Goal: Task Accomplishment & Management: Complete application form

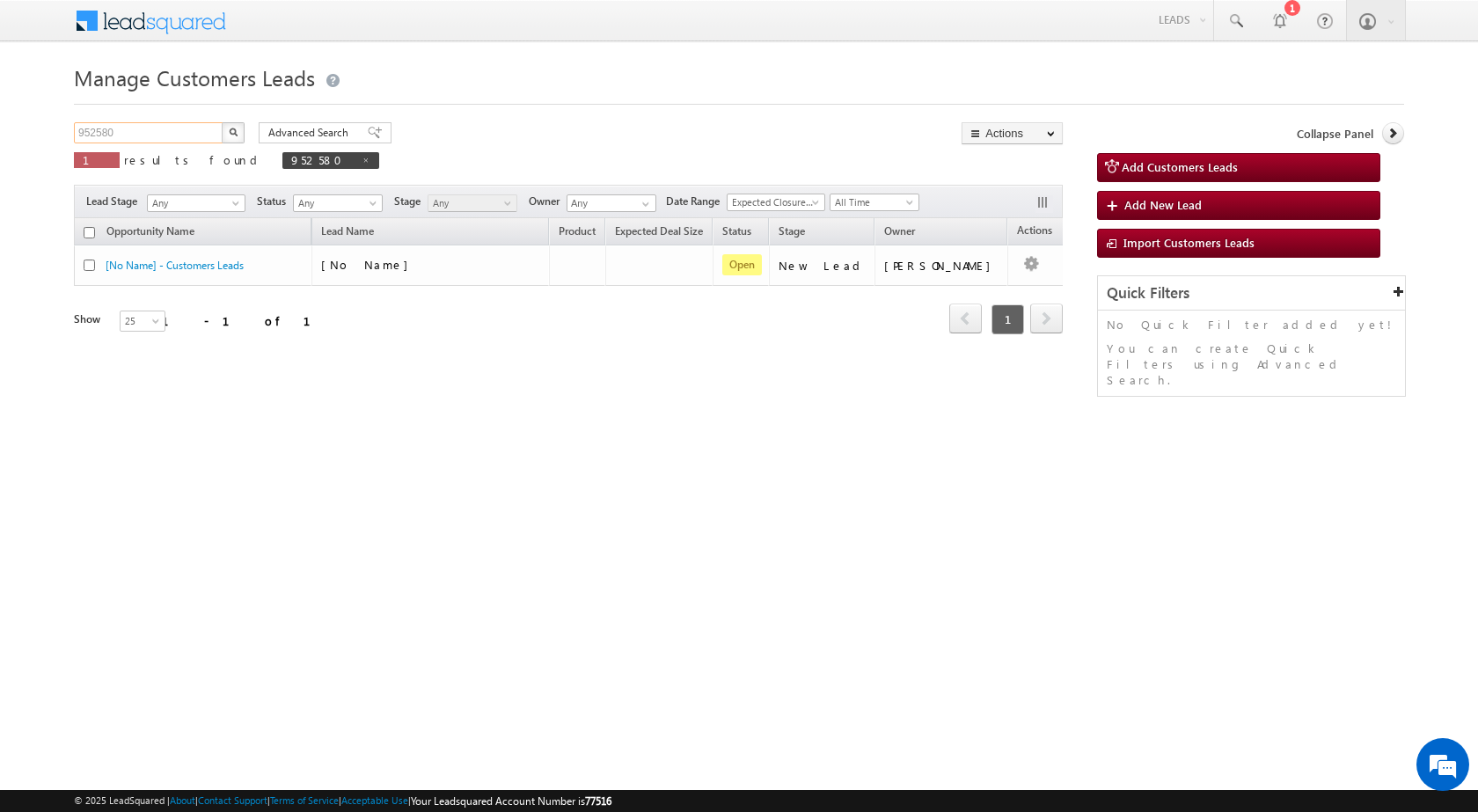
click at [98, 125] on input "952580" at bounding box center [149, 133] width 151 height 21
paste input "4051"
type input "954051"
click at [222, 122] on button "button" at bounding box center [233, 133] width 22 height 21
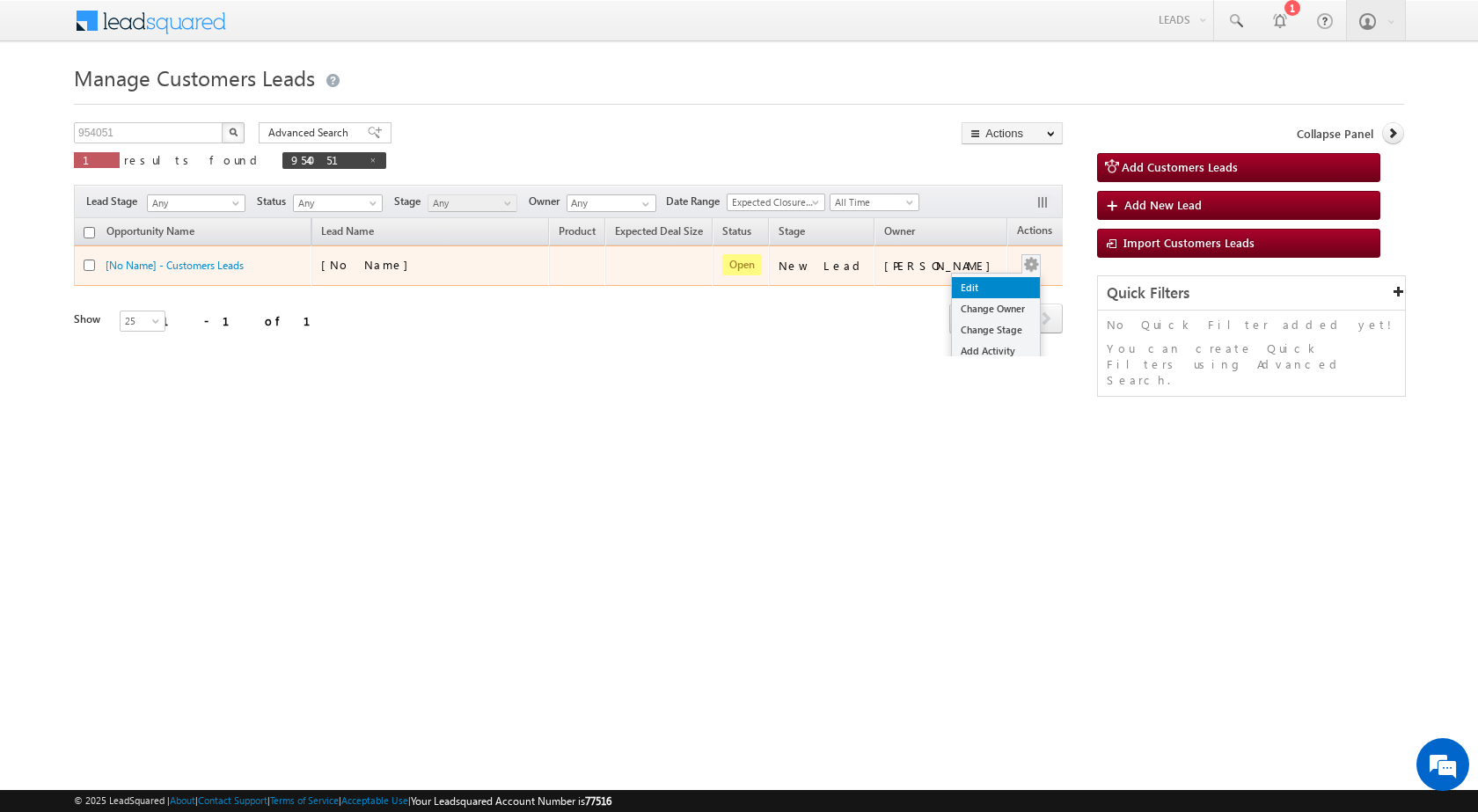
click at [984, 281] on link "Edit" at bounding box center [996, 287] width 88 height 21
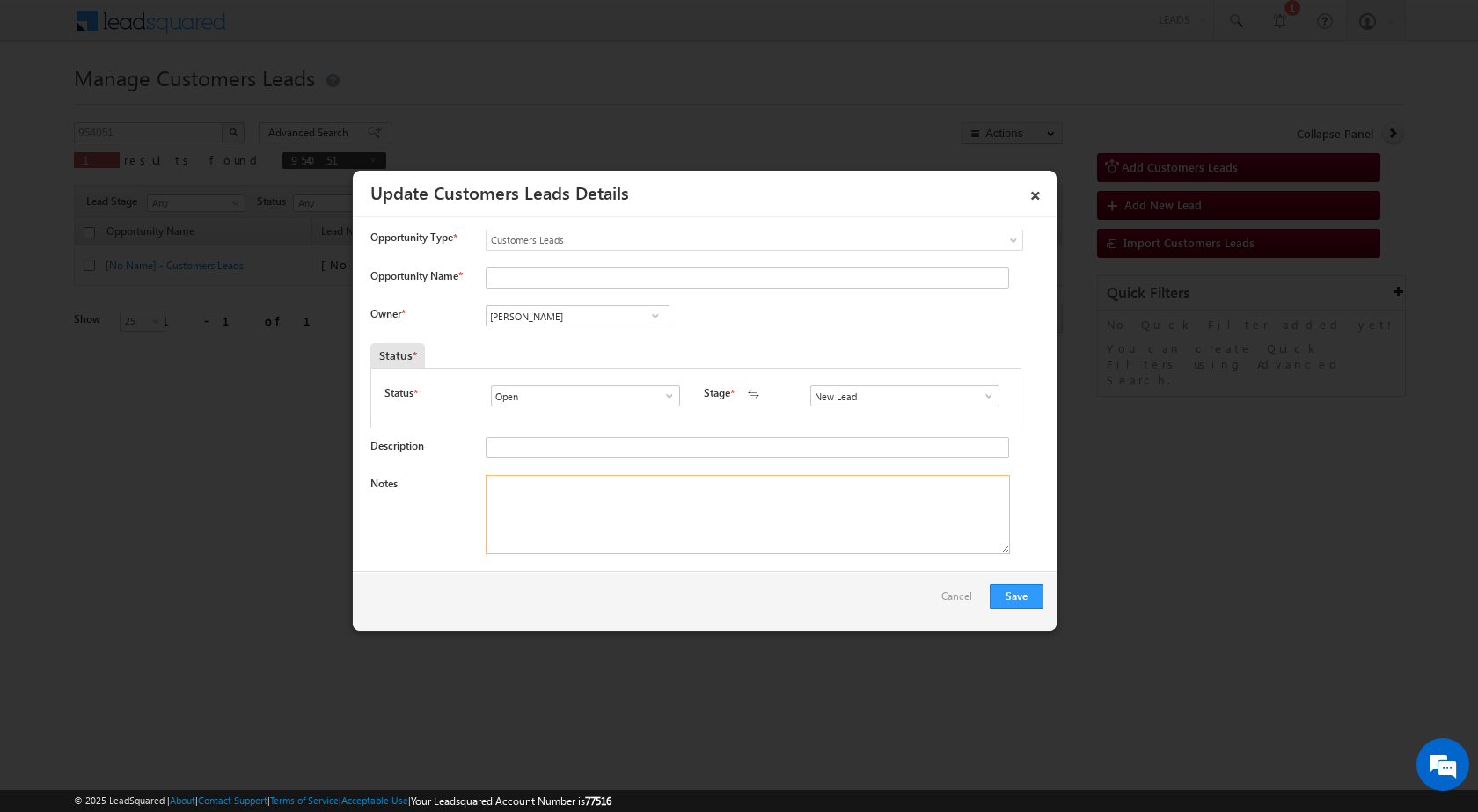
click at [694, 514] on textarea "Notes" at bounding box center [747, 514] width 524 height 79
paste textarea "954051 / [PERSON_NAME] / 9926489129 / HOME PURCHASE / 452011 TO INDORE / LA 15 …"
type textarea "954051 / [PERSON_NAME] / 9926489129 / HOME PURCHASE / 452011 TO INDORE / LA 15 …"
click at [985, 392] on span at bounding box center [988, 395] width 18 height 14
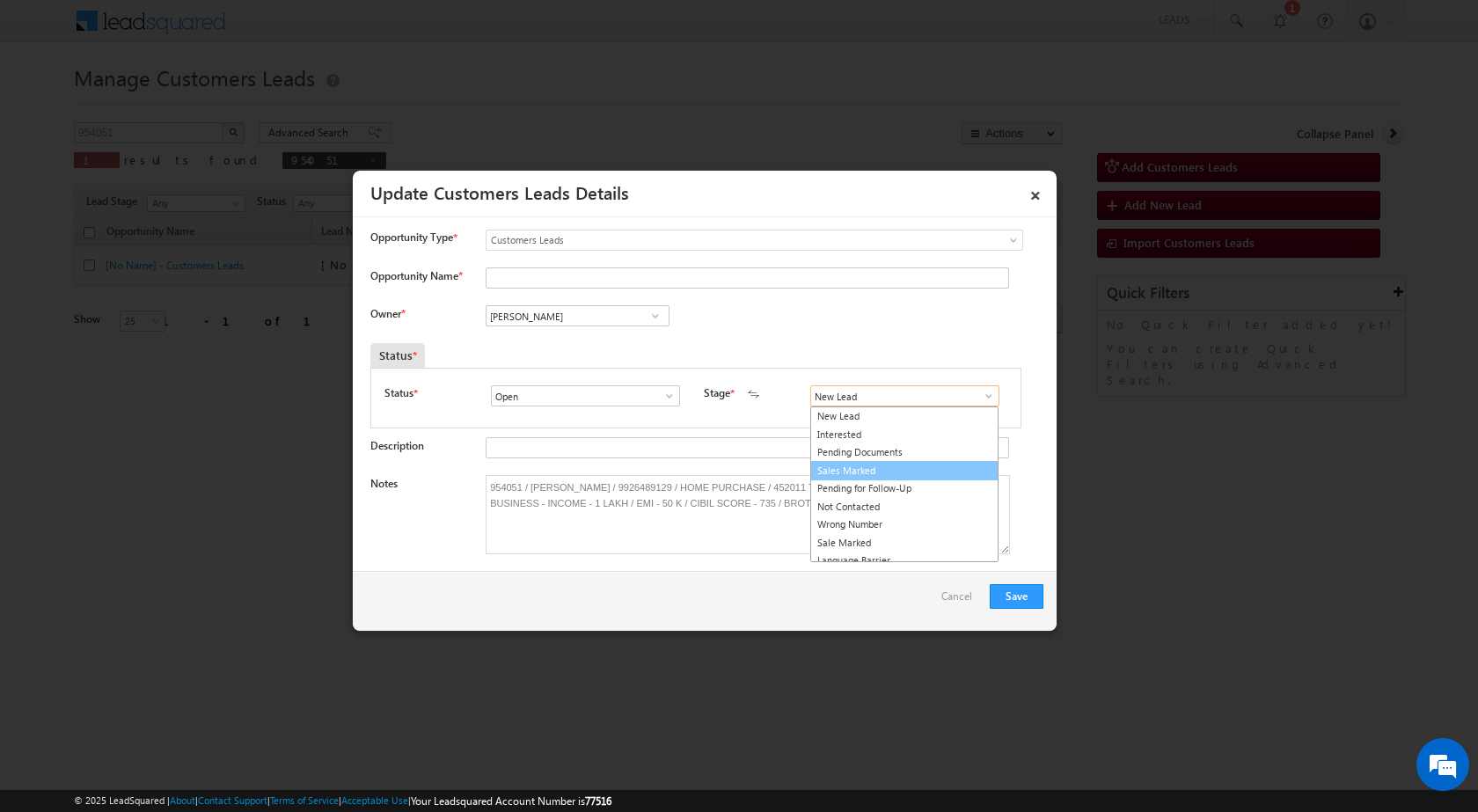
click at [889, 475] on link "Sales Marked" at bounding box center [904, 471] width 188 height 21
type input "Sales Marked"
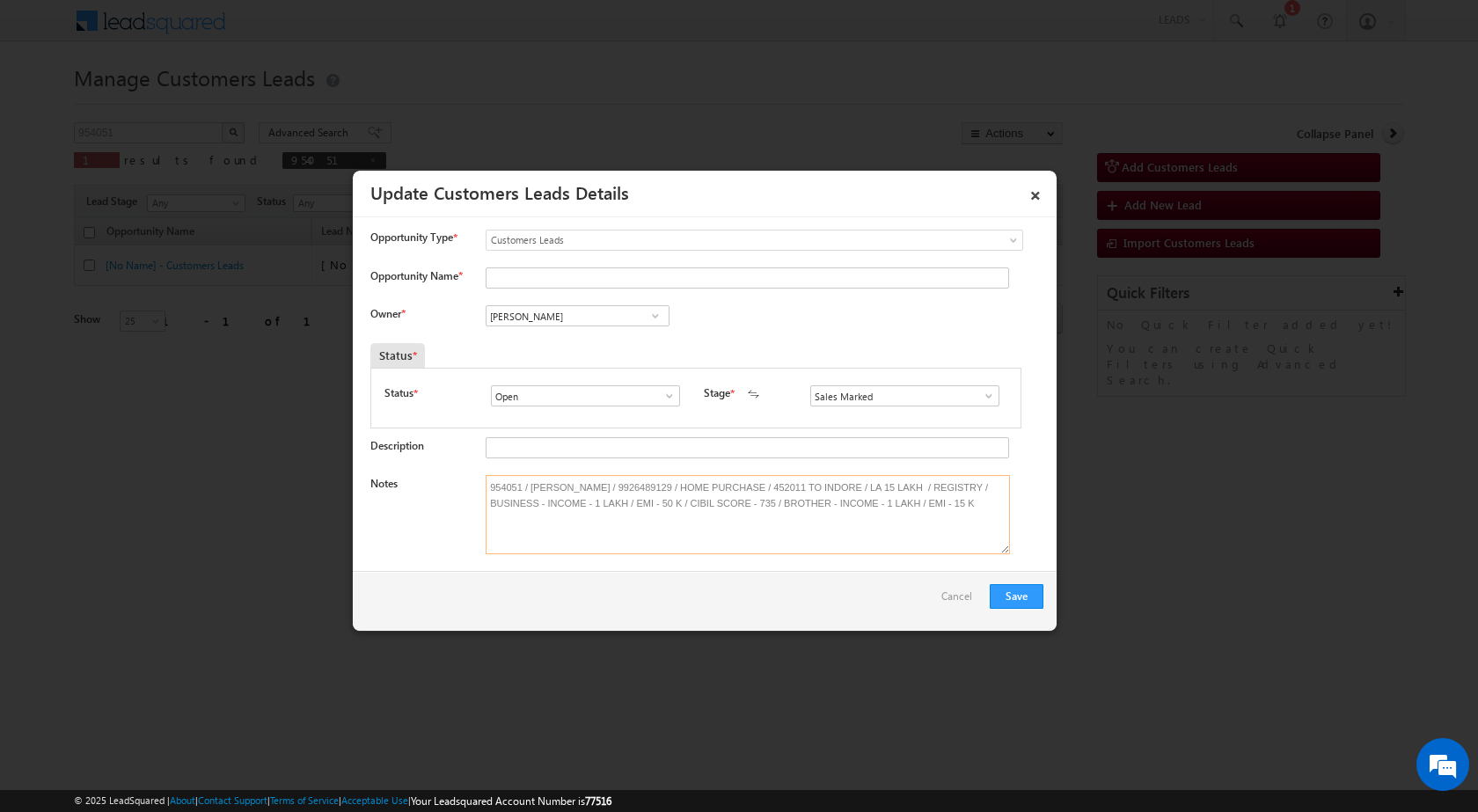
drag, startPoint x: 529, startPoint y: 485, endPoint x: 589, endPoint y: 481, distance: 60.1
click at [589, 481] on textarea "954051 / [PERSON_NAME] / 9926489129 / HOME PURCHASE / 452011 TO INDORE / LA 15 …" at bounding box center [747, 514] width 524 height 79
click at [527, 287] on input "Opportunity Name *" at bounding box center [747, 278] width 524 height 21
paste input "[PERSON_NAME]"
type input "[PERSON_NAME]"
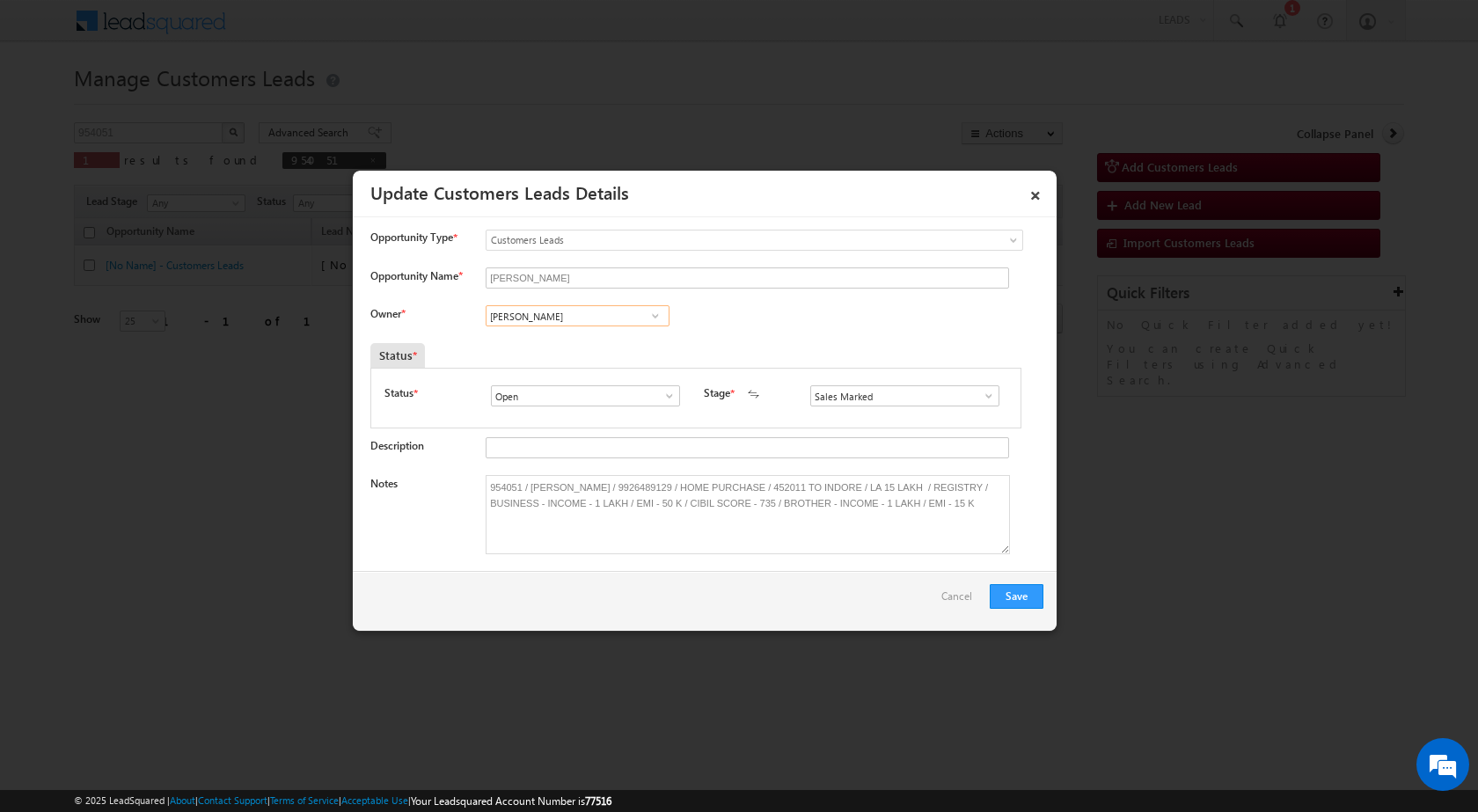
click at [538, 326] on input "[PERSON_NAME]" at bounding box center [577, 316] width 184 height 21
paste input "[EMAIL_ADDRESS][DOMAIN_NAME]"
click at [559, 344] on span "[EMAIL_ADDRESS][DOMAIN_NAME]" at bounding box center [571, 350] width 158 height 13
type input "[PERSON_NAME]"
click at [1015, 596] on button "Save" at bounding box center [1016, 596] width 53 height 24
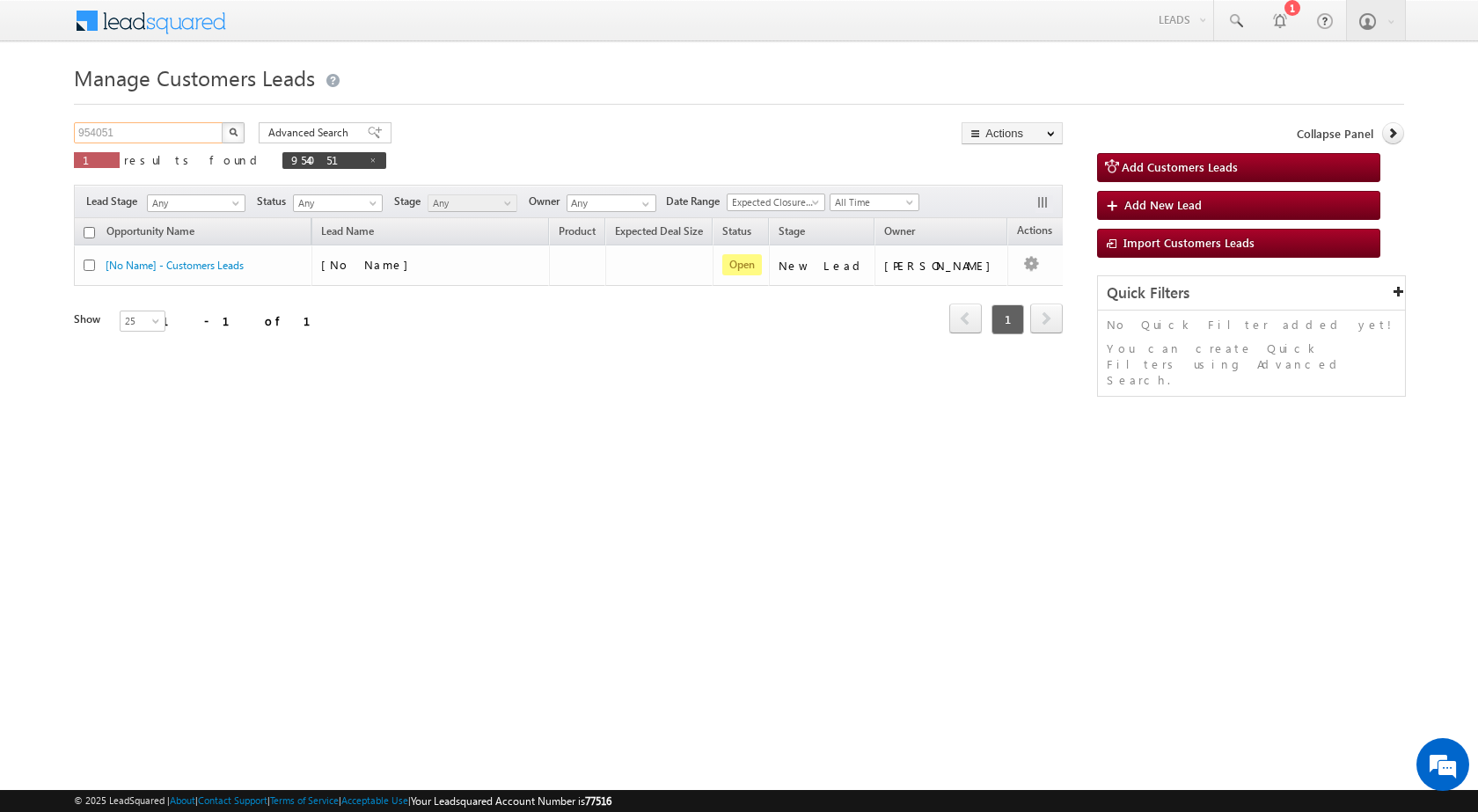
click at [132, 141] on input "954051" at bounding box center [149, 133] width 151 height 21
paste input "440"
type input "954440"
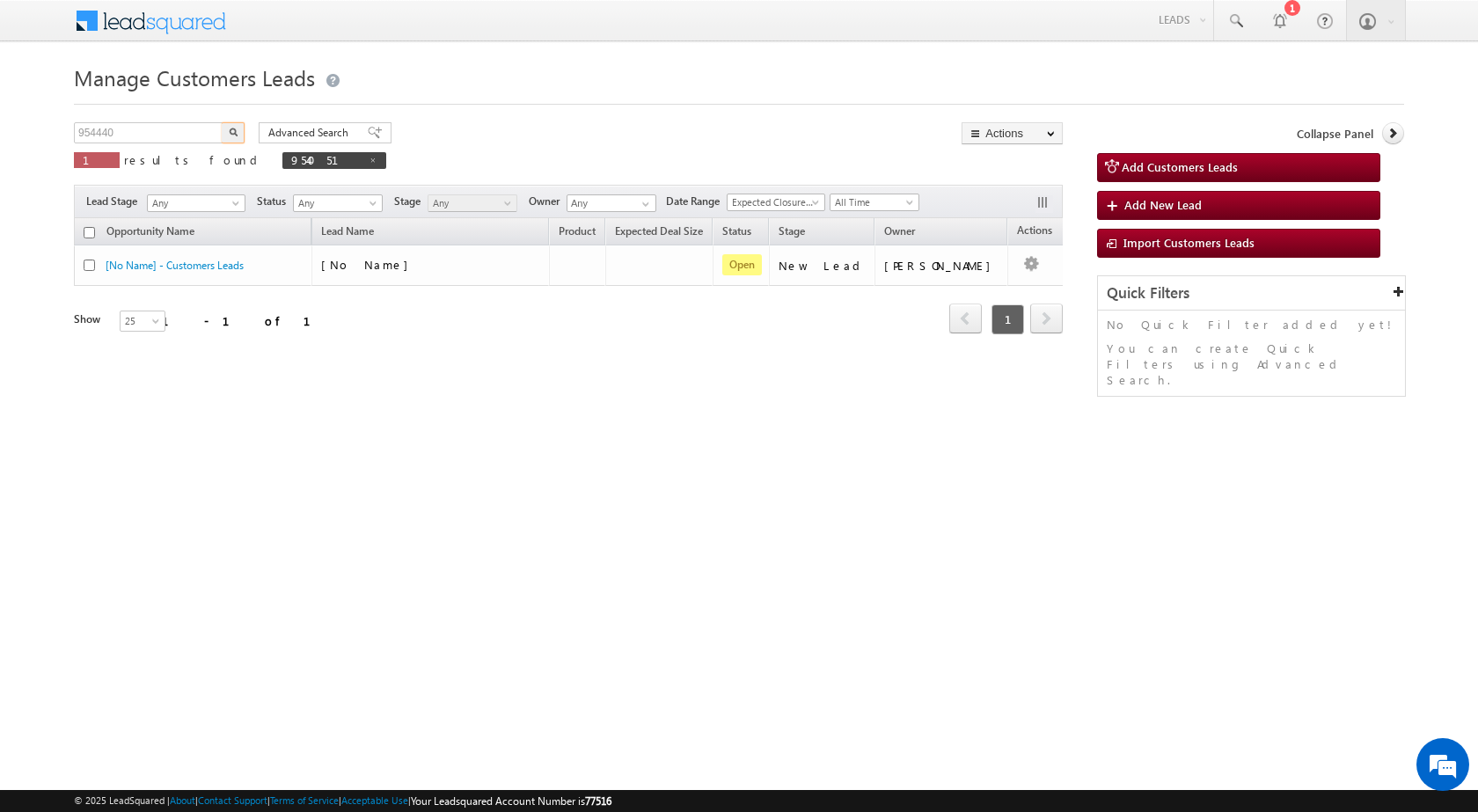
click at [228, 126] on button "button" at bounding box center [233, 133] width 22 height 21
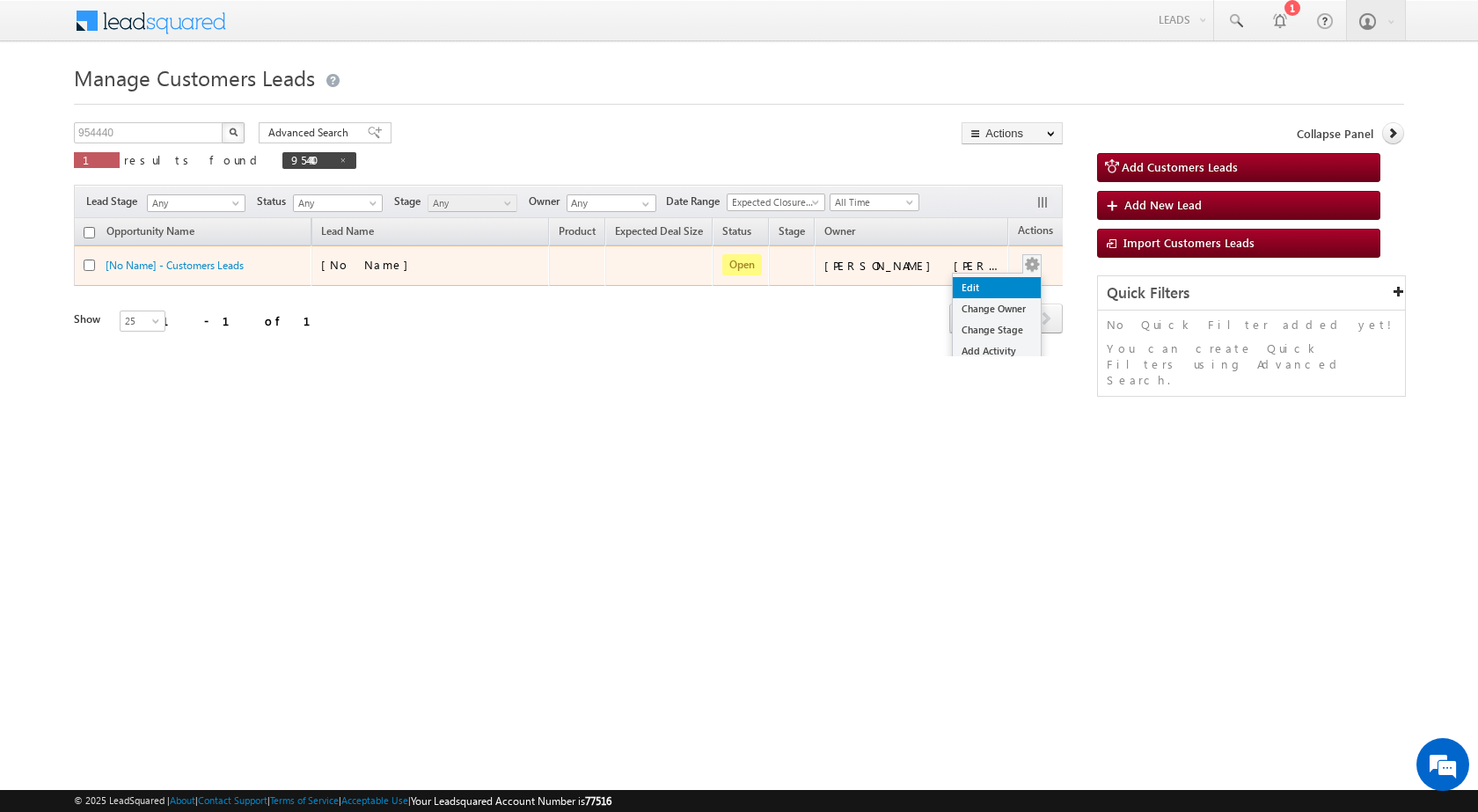
click at [991, 292] on link "Edit" at bounding box center [997, 287] width 88 height 21
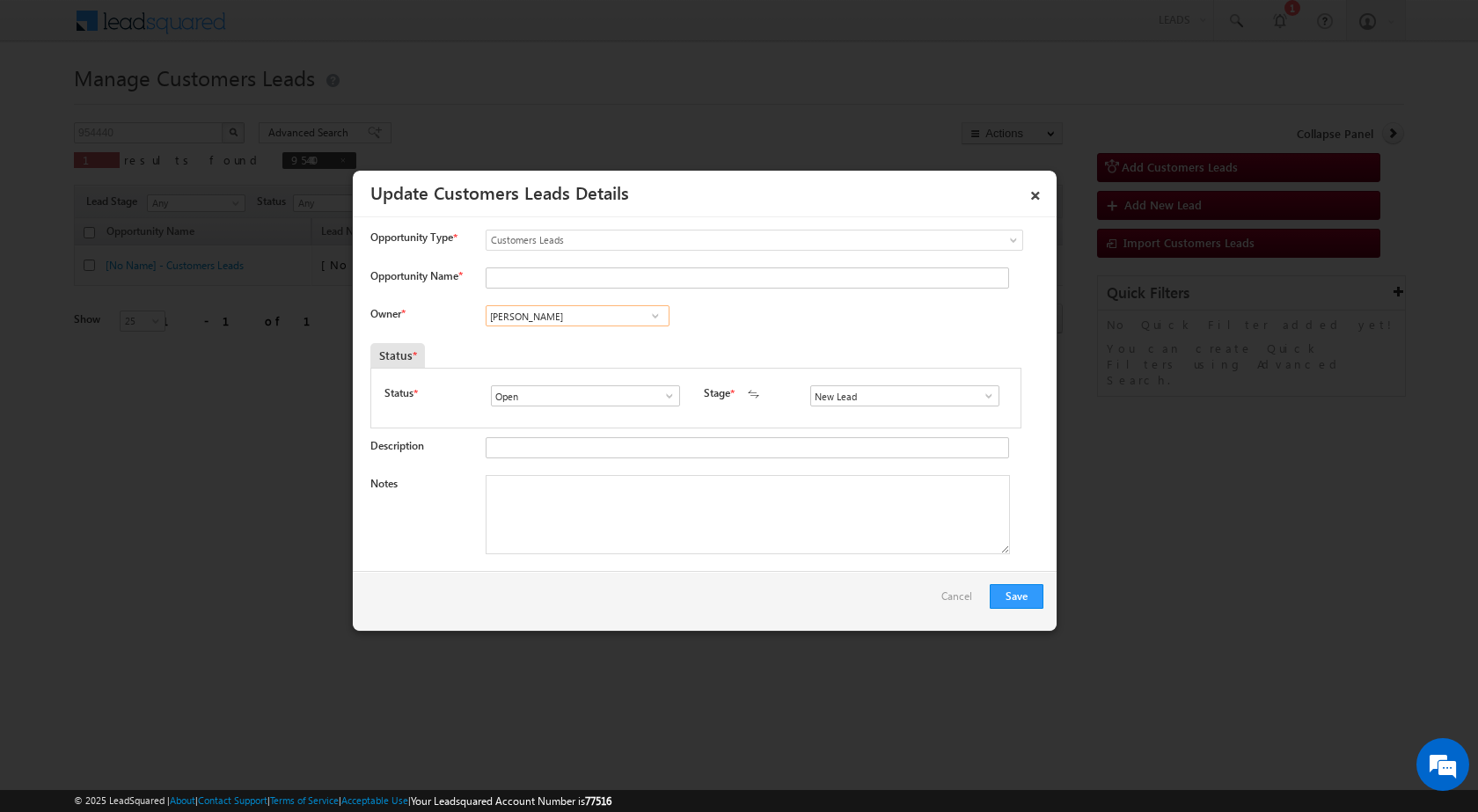
click at [588, 314] on input "[PERSON_NAME]" at bounding box center [577, 316] width 184 height 21
paste input "[EMAIL_ADDRESS][DOMAIN_NAME]"
click at [584, 350] on span "[EMAIL_ADDRESS][DOMAIN_NAME]" at bounding box center [571, 350] width 158 height 13
type input "[PERSON_NAME]"
click at [612, 499] on textarea "Notes" at bounding box center [747, 514] width 524 height 79
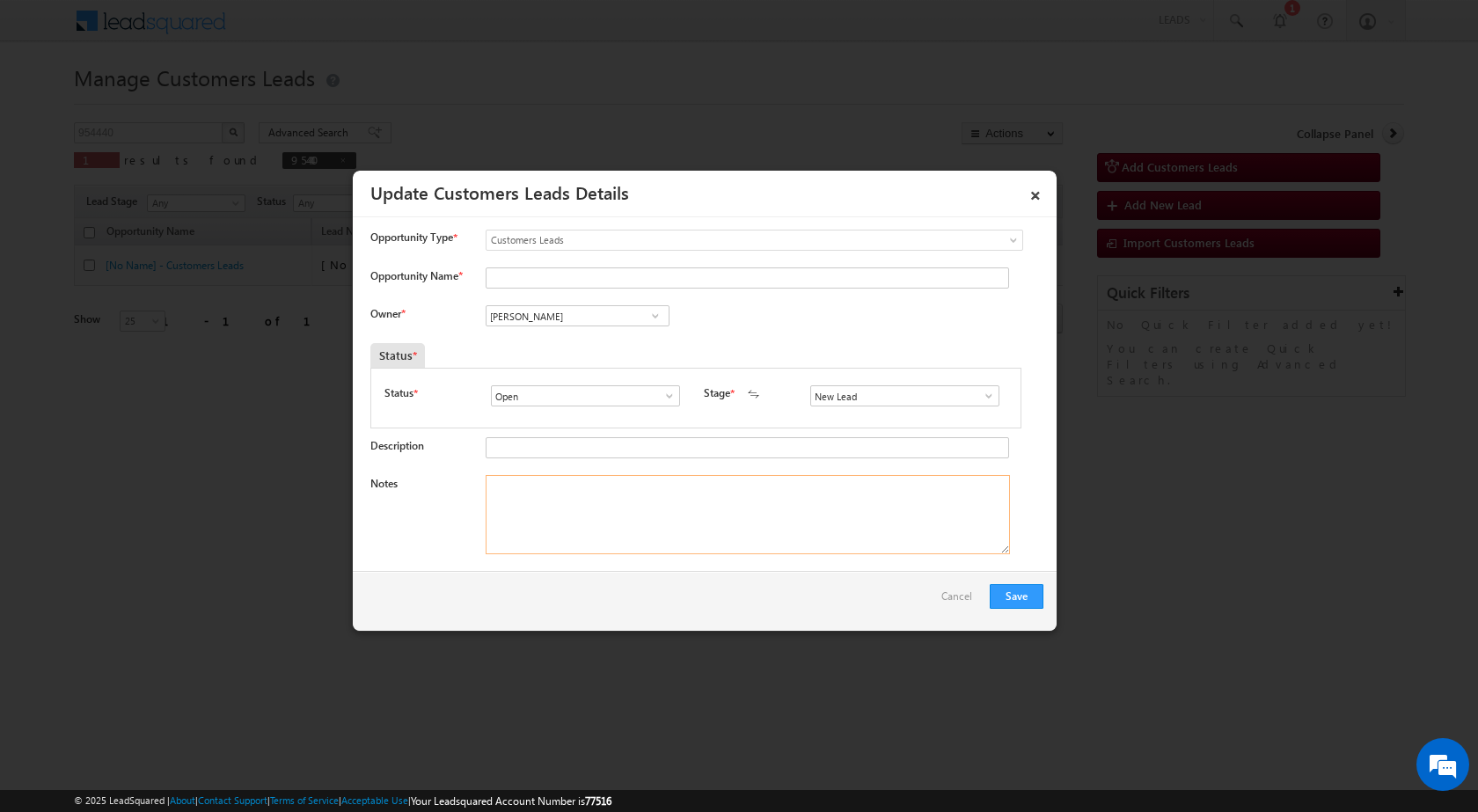
paste textarea "[PERSON_NAME] / 9993774833 / LAP LOAN / INDORE TO 452011 / LA 15 LAKH / REGISTR…"
click at [488, 479] on textarea "[PERSON_NAME] / 9993774833 / LAP LOAN / INDORE TO 452011 / LA 15 LAKH / REGISTR…" at bounding box center [747, 514] width 524 height 79
type textarea "954440 / [PERSON_NAME] / 9993774833 / LAP LOAN / INDORE TO 452011 / LA 15 LAKH …"
click at [566, 276] on input "Opportunity Name *" at bounding box center [747, 278] width 524 height 21
type input "[PERSON_NAME]"
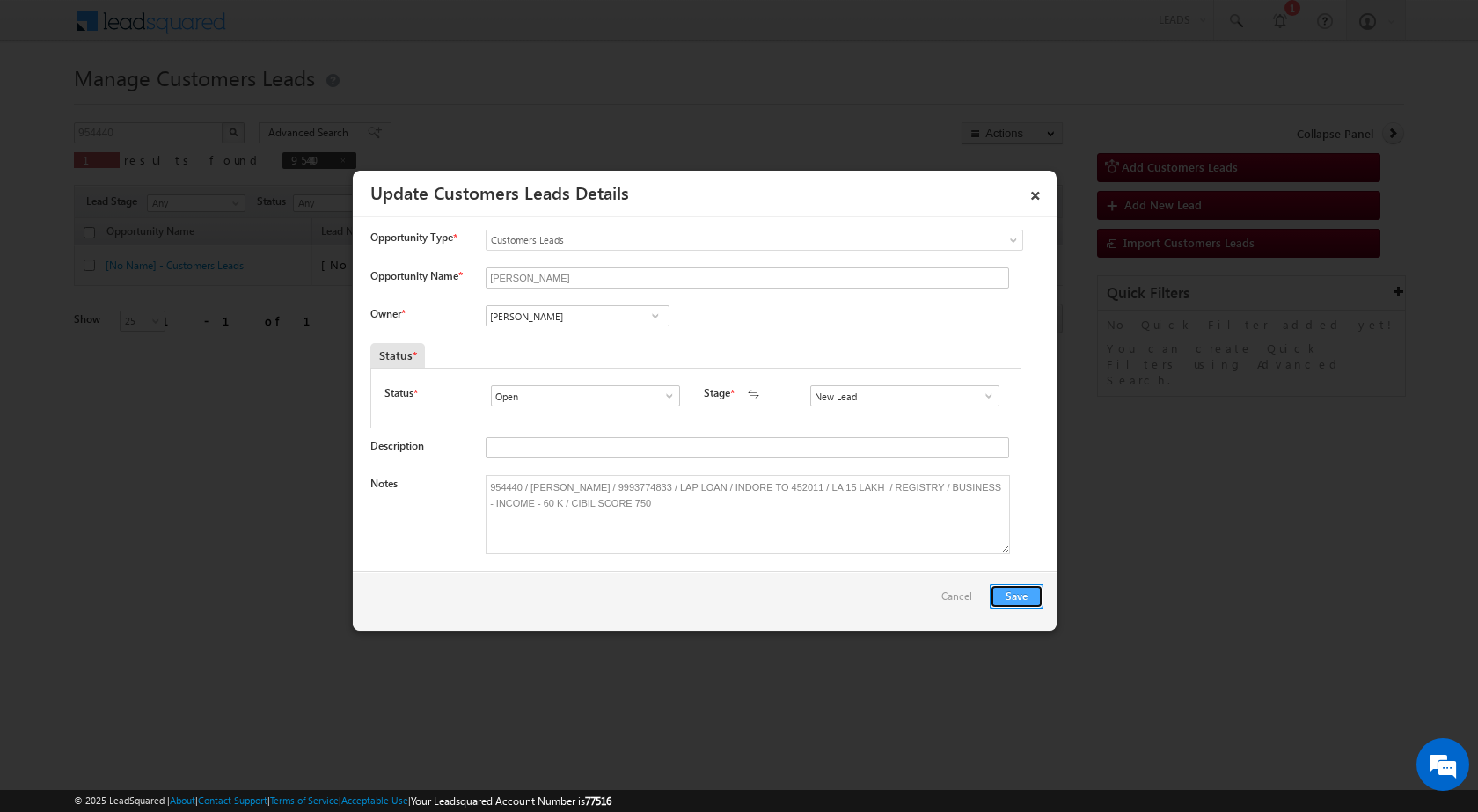
click at [1015, 601] on button "Save" at bounding box center [1016, 596] width 53 height 24
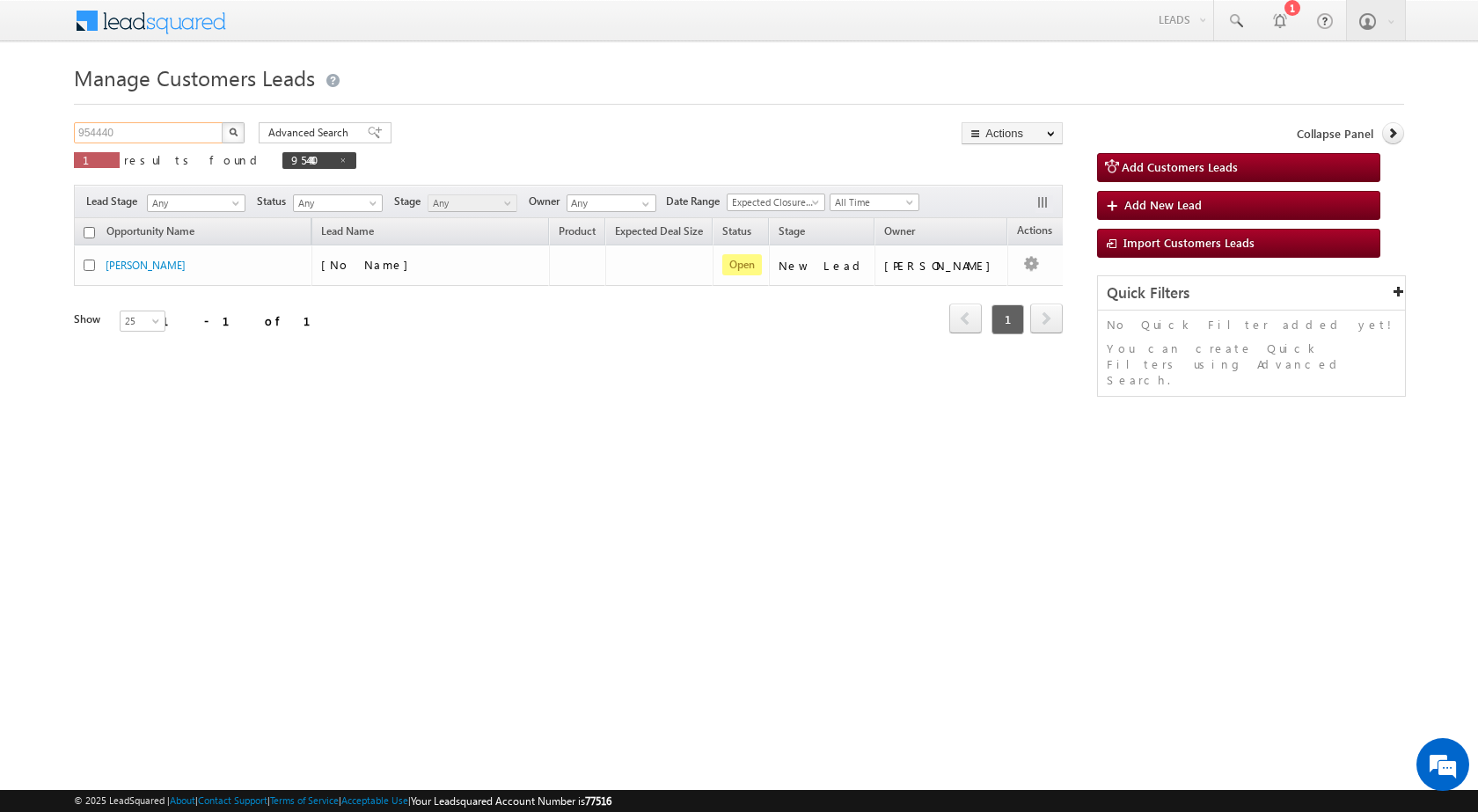
click at [100, 139] on input "954440" at bounding box center [149, 133] width 151 height 21
paste input "34810"
type input "934810"
click at [222, 122] on button "button" at bounding box center [233, 133] width 22 height 21
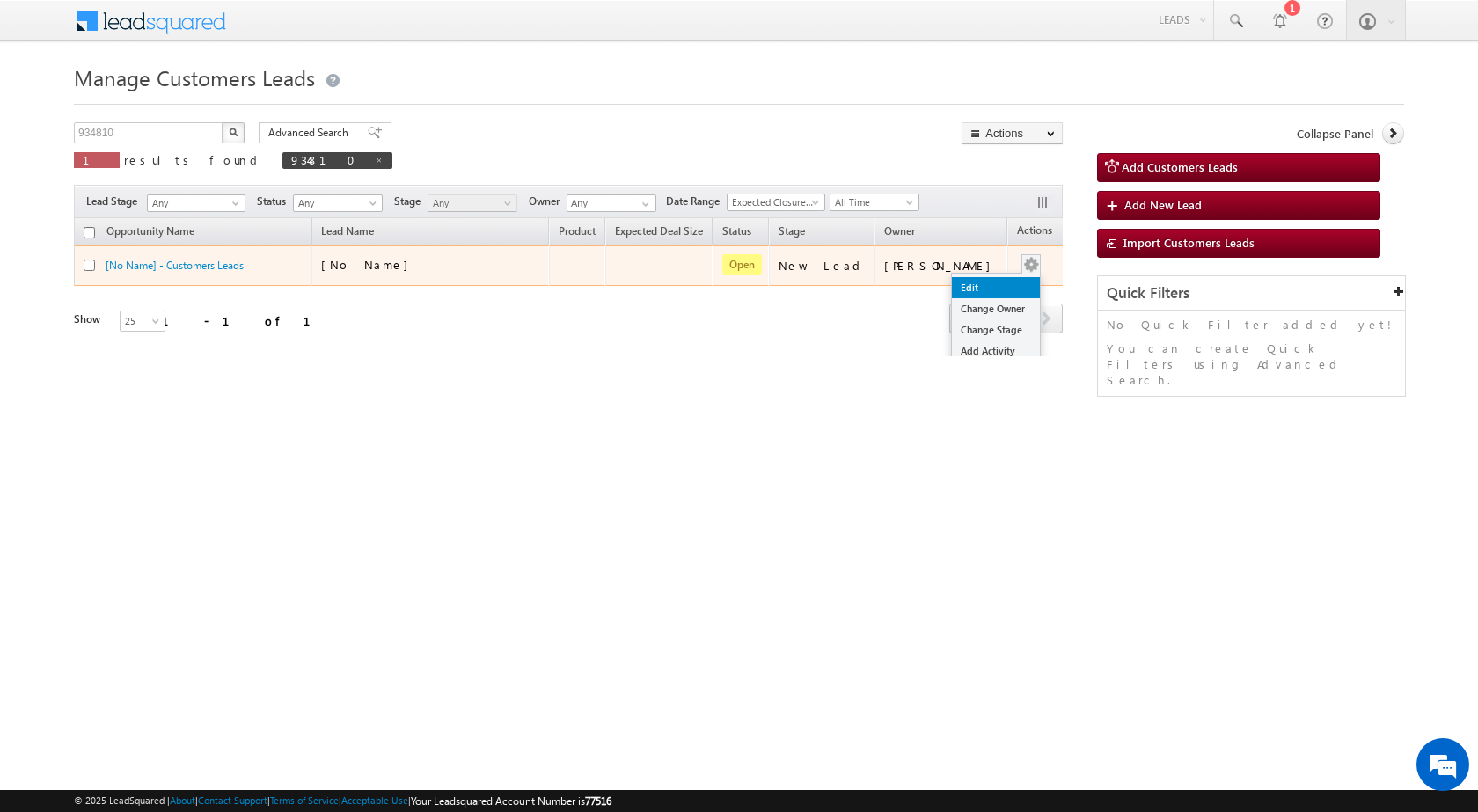
click at [977, 285] on link "Edit" at bounding box center [996, 287] width 88 height 21
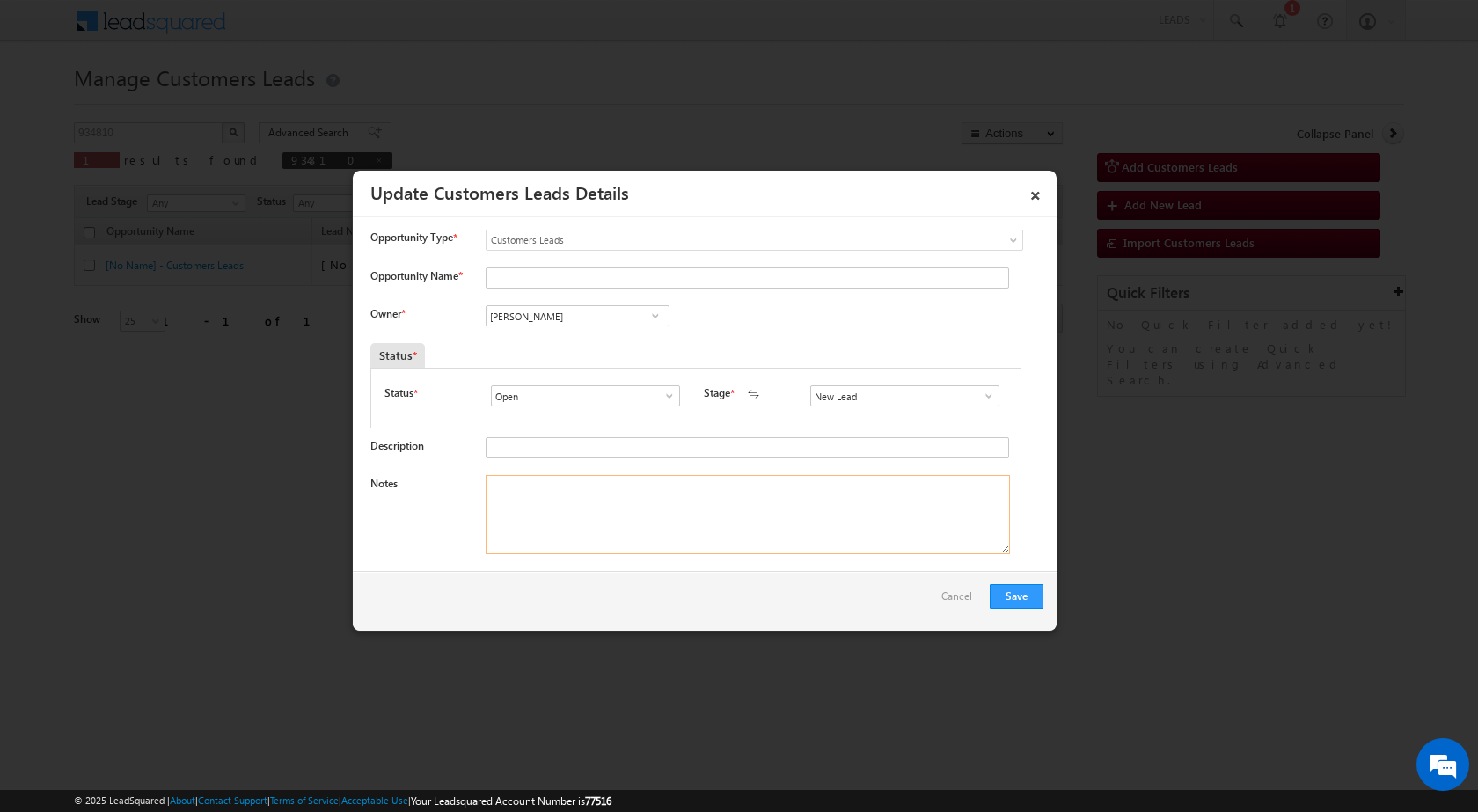
click at [648, 519] on textarea "Notes" at bounding box center [747, 514] width 524 height 79
paste textarea "934810 / [PERSON_NAME] [PERSON_NAME] / 7007114928 / P + C / 229301 TO LUCKNOW /…"
type textarea "934810 / [PERSON_NAME] [PERSON_NAME] / 7007114928 / P + C / 229301 TO LUCKNOW /…"
click at [984, 391] on span at bounding box center [988, 395] width 18 height 14
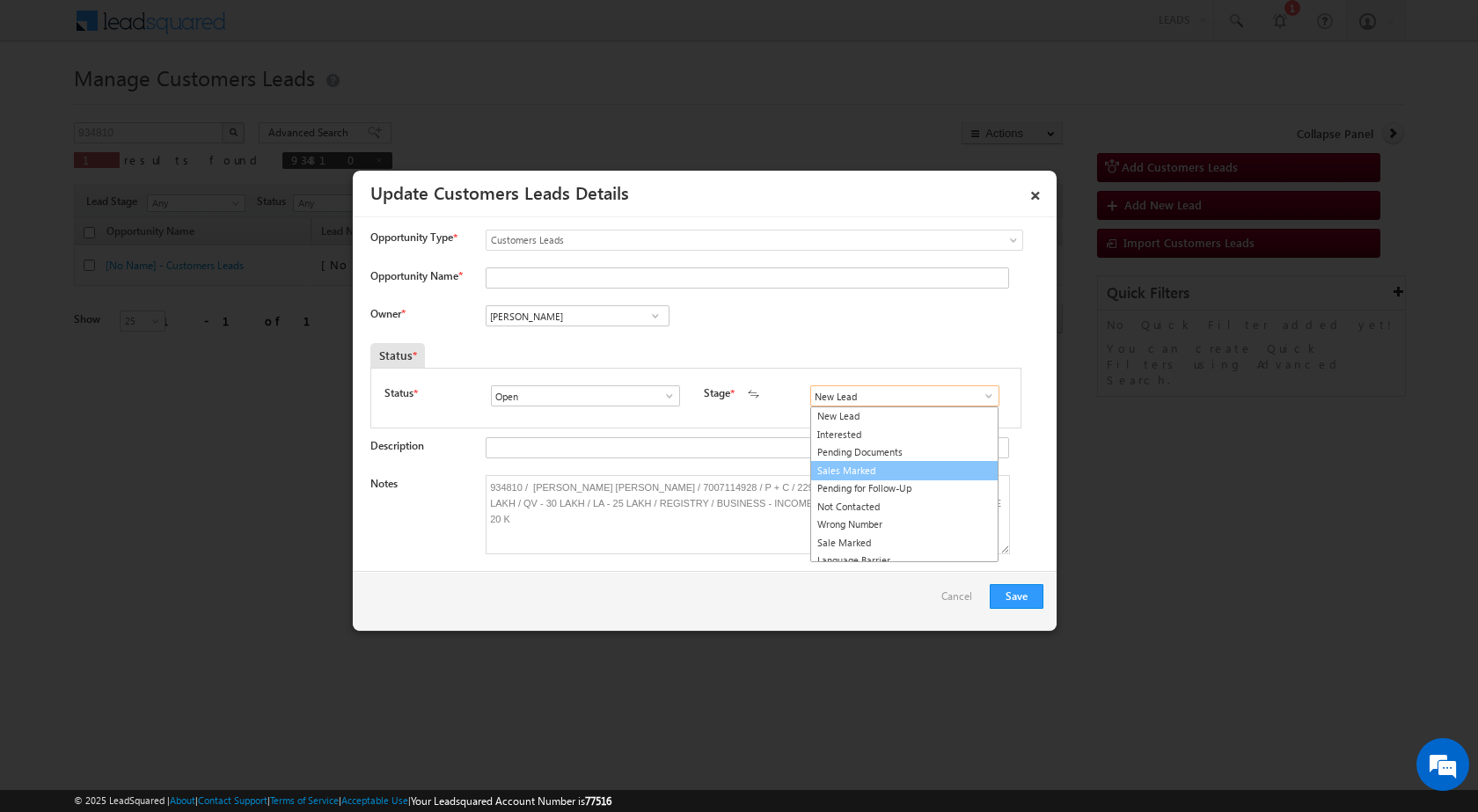
click at [927, 466] on link "Sales Marked" at bounding box center [904, 471] width 188 height 21
type input "Sales Marked"
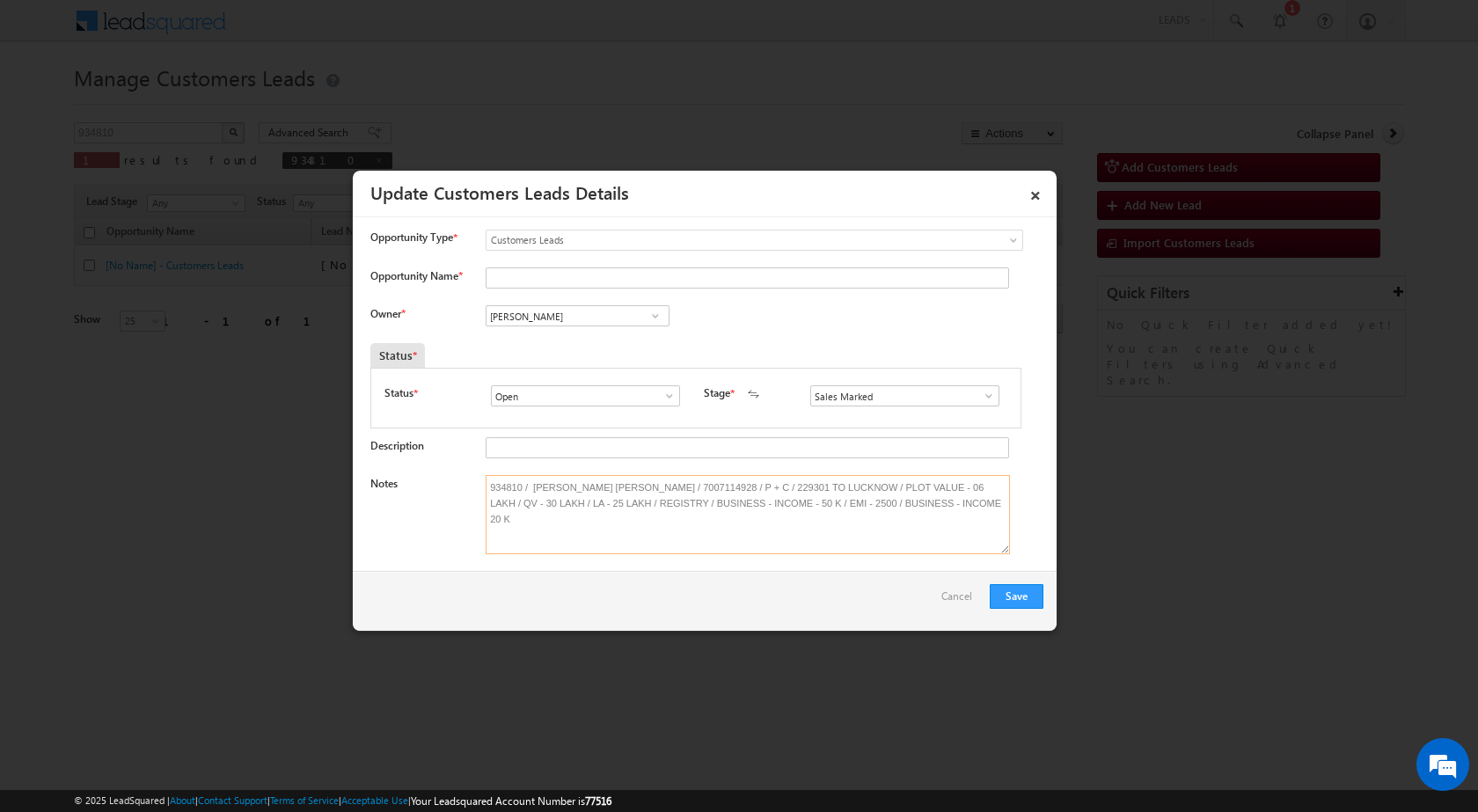
drag, startPoint x: 533, startPoint y: 483, endPoint x: 623, endPoint y: 485, distance: 90.0
click at [623, 485] on textarea "934810 / [PERSON_NAME] [PERSON_NAME] / 7007114928 / P + C / 229301 TO LUCKNOW /…" at bounding box center [747, 514] width 524 height 79
click at [551, 285] on input "Opportunity Name *" at bounding box center [747, 278] width 524 height 21
paste input "[PERSON_NAME] [PERSON_NAME]"
type input "[PERSON_NAME] [PERSON_NAME]"
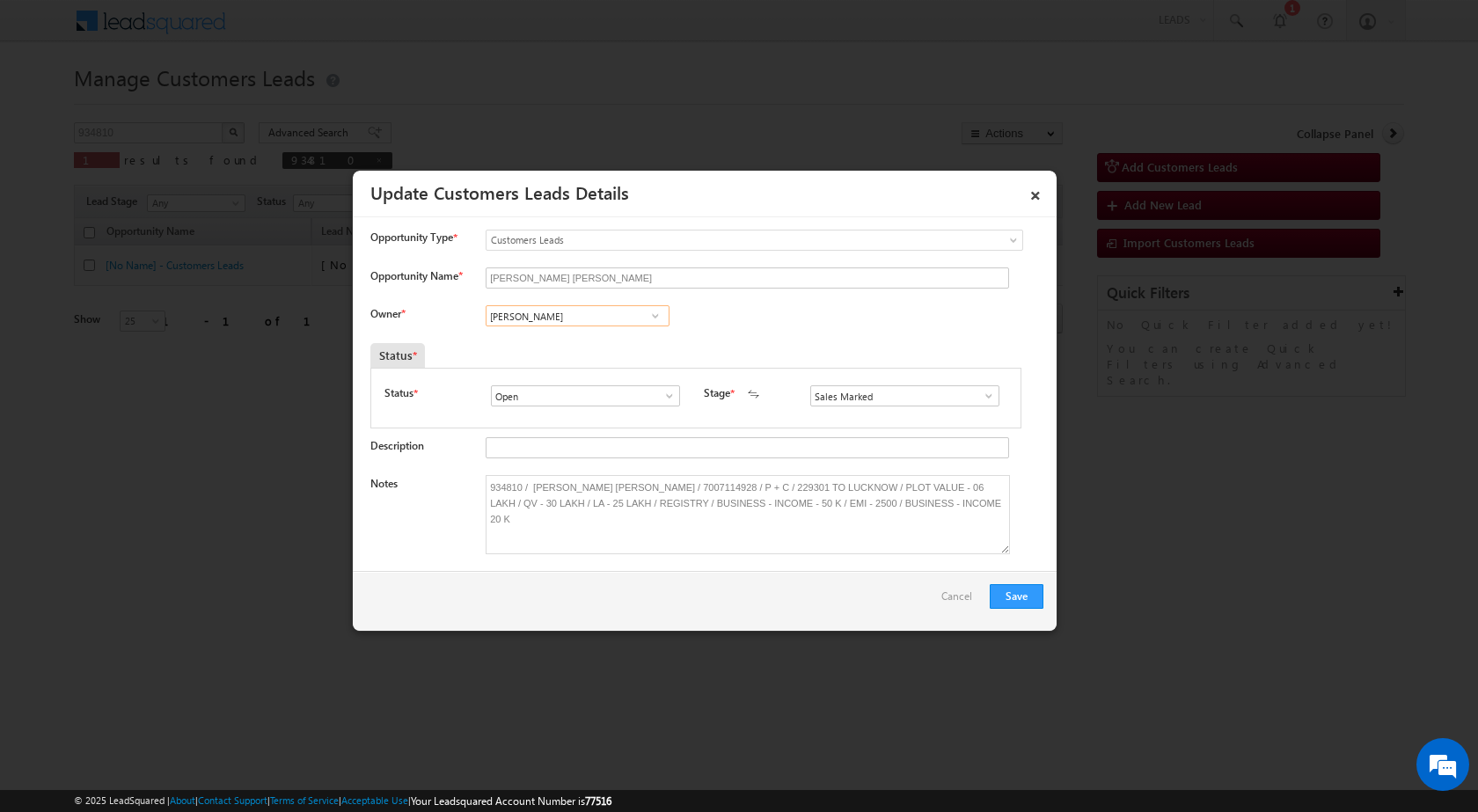
click at [564, 311] on input "[PERSON_NAME]" at bounding box center [577, 316] width 184 height 21
paste input "[PERSON_NAME][EMAIL_ADDRESS][DOMAIN_NAME]"
click at [563, 338] on link "[PERSON_NAME] [PERSON_NAME][EMAIL_ADDRESS][DOMAIN_NAME]" at bounding box center [577, 343] width 184 height 34
type input "[PERSON_NAME]"
click at [1011, 604] on button "Save" at bounding box center [1016, 596] width 53 height 24
